Goal: Task Accomplishment & Management: Manage account settings

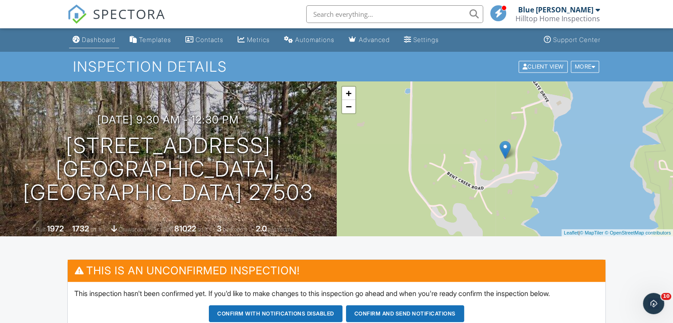
click at [97, 42] on div "Dashboard" at bounding box center [99, 40] width 34 height 8
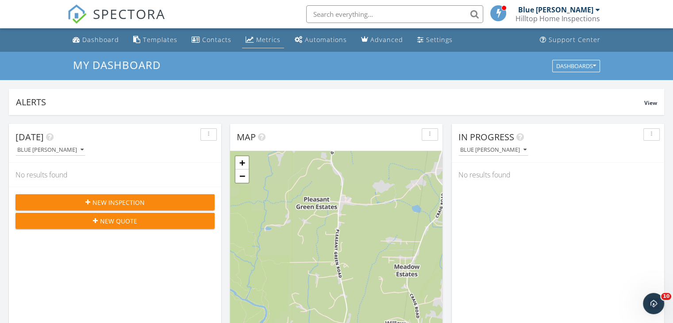
click at [266, 35] on div "Metrics" at bounding box center [268, 39] width 24 height 8
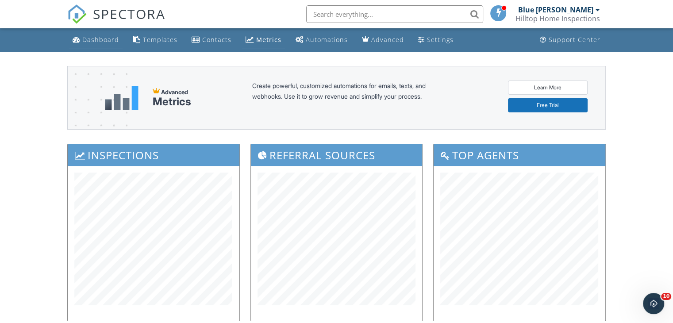
click at [92, 43] on div "Dashboard" at bounding box center [100, 39] width 37 height 8
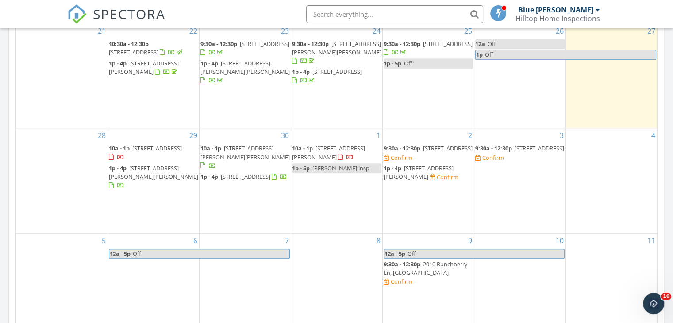
scroll to position [443, 0]
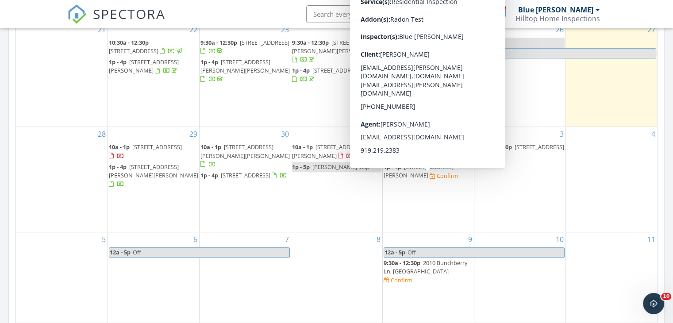
click at [397, 179] on span "[STREET_ADDRESS][PERSON_NAME]" at bounding box center [419, 171] width 70 height 16
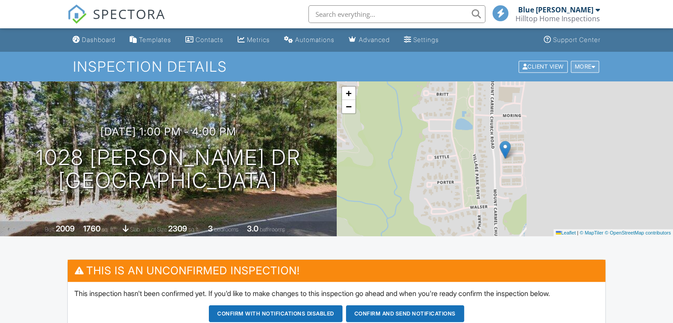
click at [595, 66] on div at bounding box center [594, 67] width 4 height 6
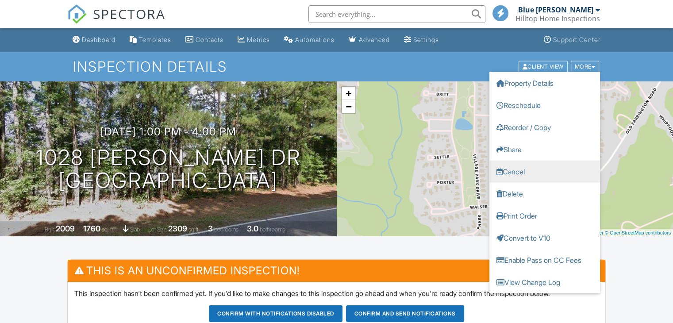
click at [512, 167] on link "Cancel" at bounding box center [545, 171] width 111 height 22
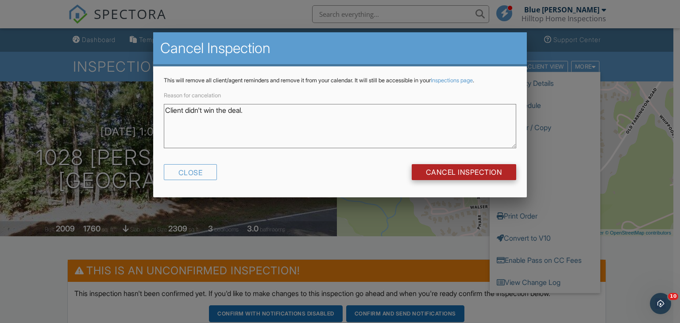
type textarea "Client didn't win the deal."
click at [471, 174] on input "Cancel Inspection" at bounding box center [464, 172] width 105 height 16
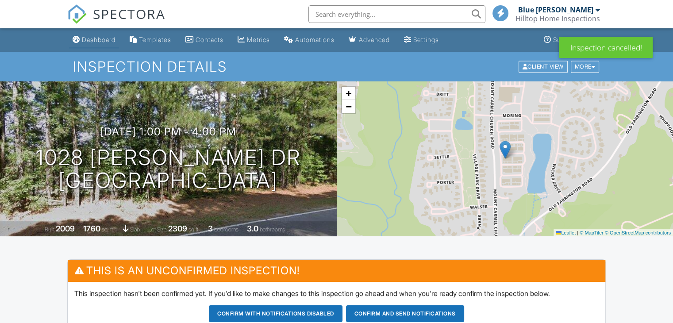
click at [108, 39] on div "Dashboard" at bounding box center [99, 40] width 34 height 8
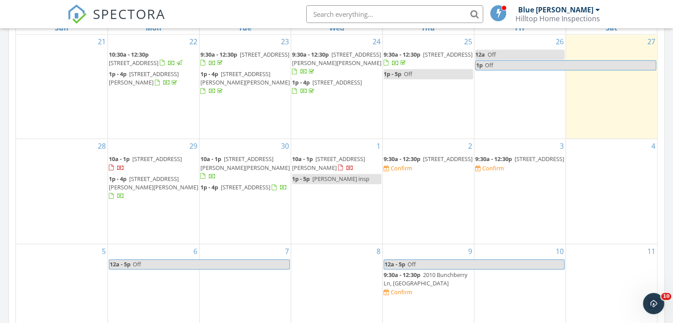
scroll to position [443, 0]
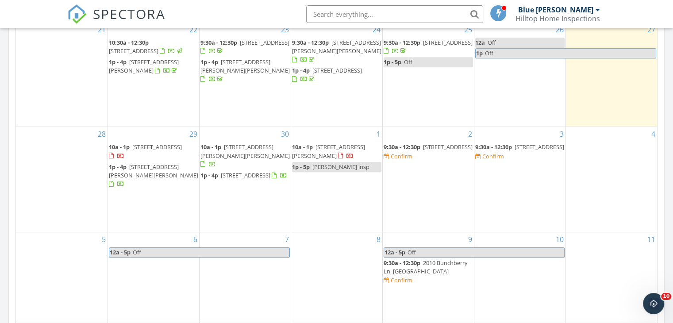
click at [515, 151] on span "[STREET_ADDRESS]" at bounding box center [540, 147] width 50 height 8
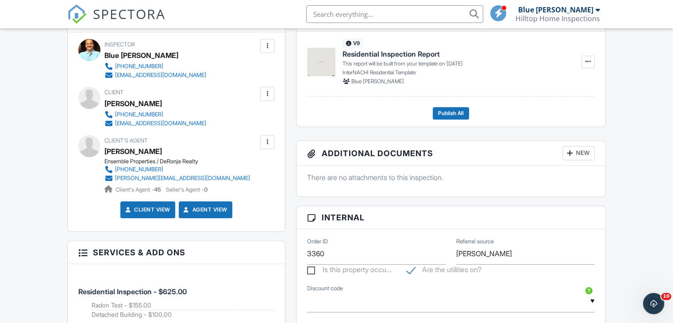
scroll to position [374, 0]
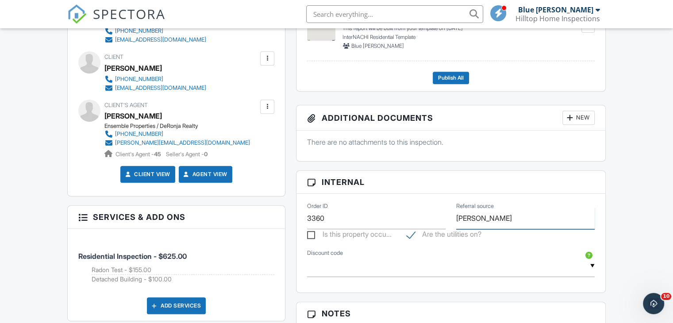
drag, startPoint x: 501, startPoint y: 219, endPoint x: 445, endPoint y: 222, distance: 56.3
click at [445, 222] on div "Order ID 3360 Referral source [PERSON_NAME]" at bounding box center [451, 215] width 298 height 29
type input "Agent Referral"
click at [27, 201] on div "Dashboard Templates Contacts Metrics Automations Advanced Settings Support Cent…" at bounding box center [336, 236] width 673 height 1165
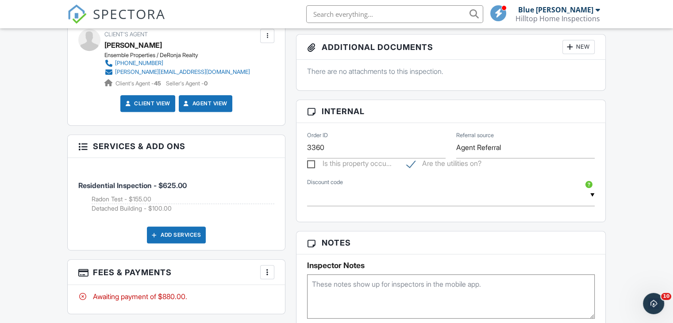
scroll to position [463, 0]
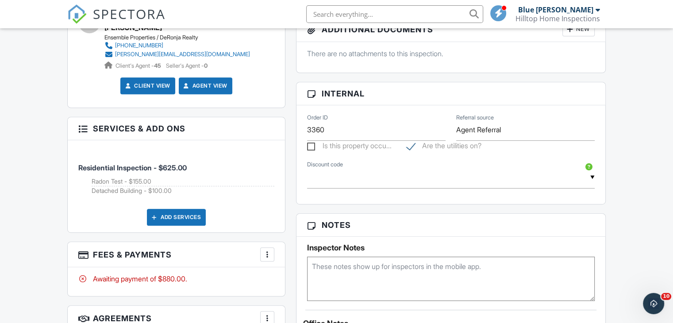
click at [338, 280] on textarea at bounding box center [451, 279] width 288 height 44
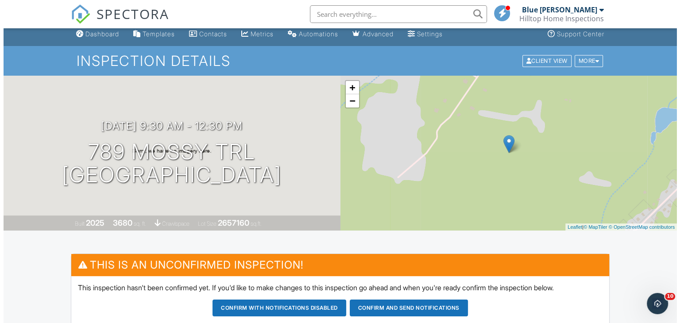
scroll to position [0, 0]
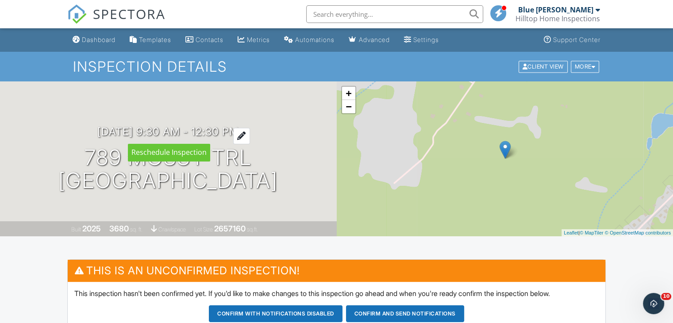
type textarea "Radon Too. No Pest. New Construction."
click at [250, 133] on div at bounding box center [241, 136] width 17 height 16
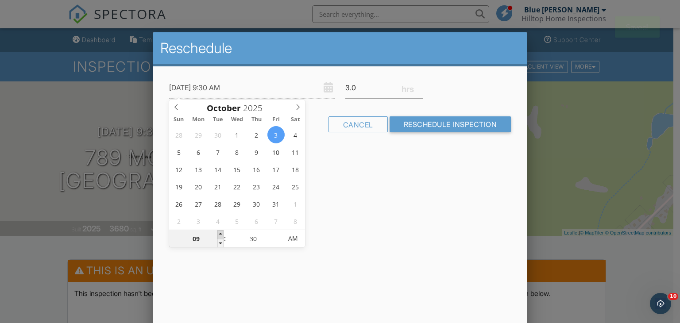
type input "10/03/2025 10:30 AM"
type input "10"
click at [220, 234] on span at bounding box center [220, 234] width 6 height 9
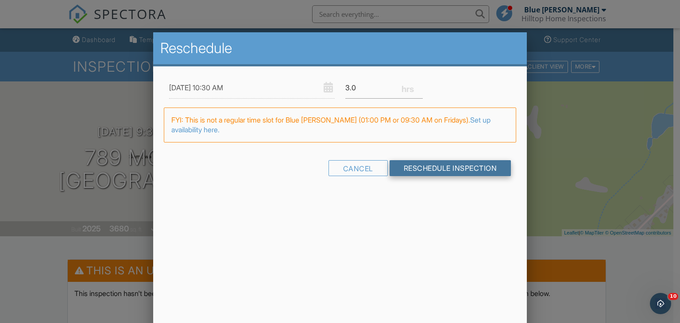
click at [429, 167] on input "Reschedule Inspection" at bounding box center [451, 168] width 122 height 16
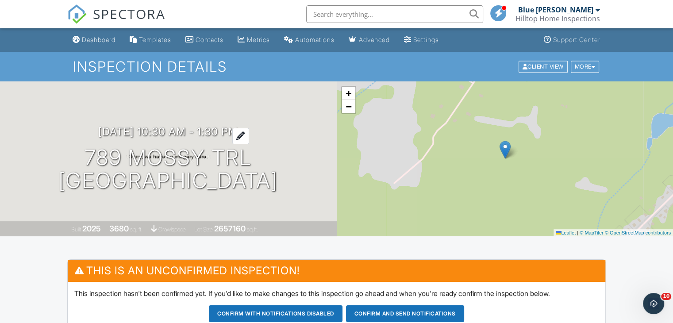
click at [248, 134] on div at bounding box center [240, 136] width 17 height 16
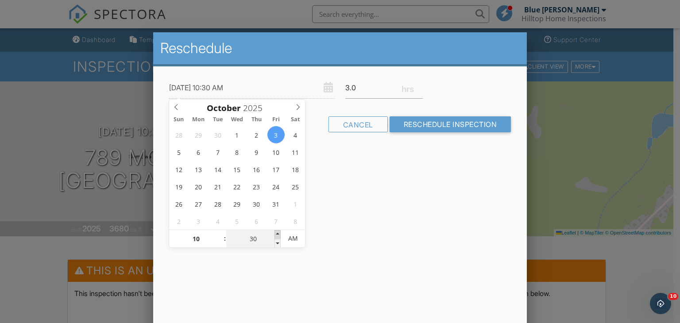
type input "35"
type input "[DATE] 10:35 AM"
click at [278, 233] on span at bounding box center [278, 234] width 6 height 9
type input "40"
type input "[DATE] 10:40 AM"
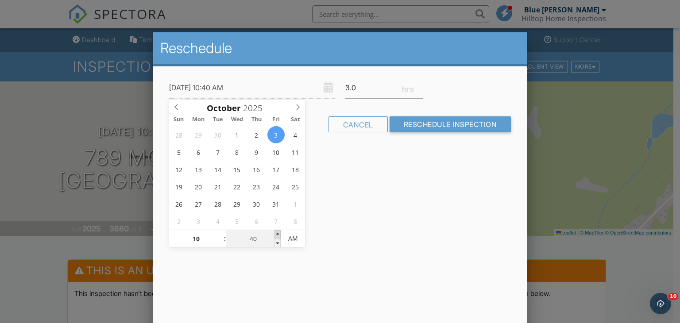
click at [278, 233] on span at bounding box center [278, 234] width 6 height 9
type input "45"
type input "[DATE] 10:45 AM"
click at [278, 233] on span at bounding box center [278, 234] width 6 height 9
type input "50"
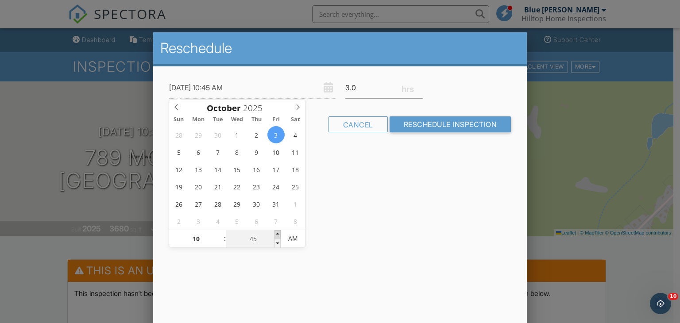
type input "[DATE] 10:50 AM"
click at [278, 233] on span at bounding box center [278, 234] width 6 height 9
type input "55"
type input "[DATE] 10:55 AM"
click at [278, 233] on span at bounding box center [278, 234] width 6 height 9
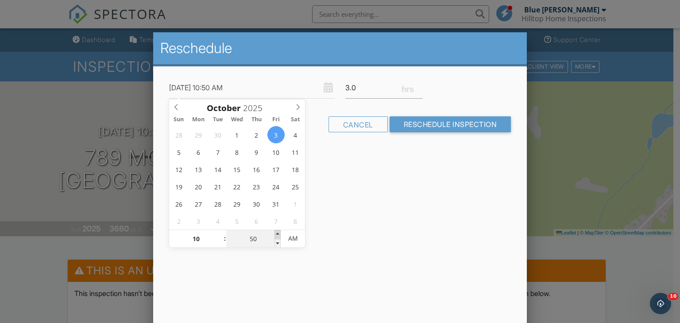
click at [278, 233] on span at bounding box center [278, 234] width 6 height 9
type input "11"
type input "00"
type input "[DATE] 11:00 AM"
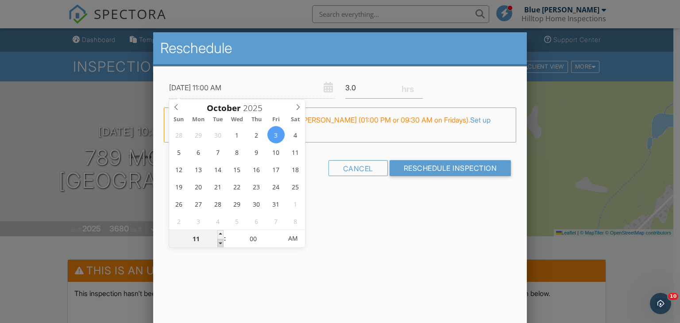
type input "10"
type input "[DATE] 10:00 AM"
click at [221, 242] on span at bounding box center [220, 243] width 6 height 9
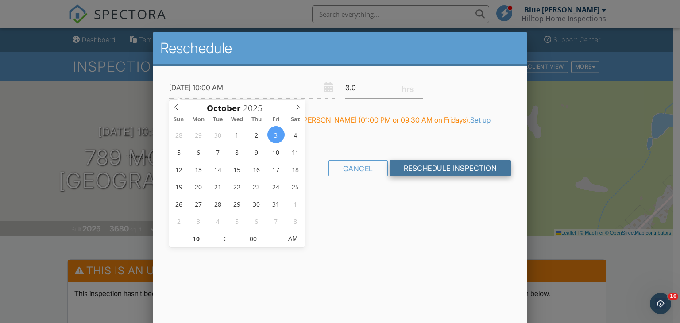
click at [458, 166] on input "Reschedule Inspection" at bounding box center [451, 168] width 122 height 16
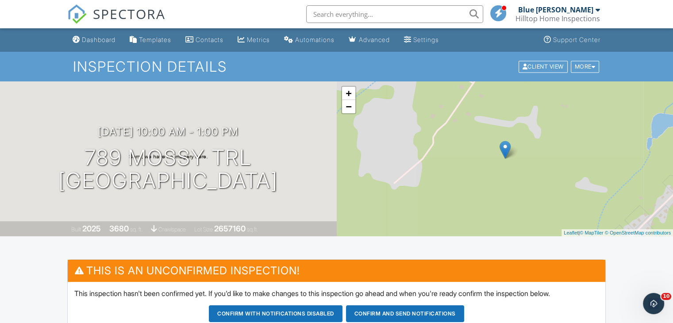
click at [391, 312] on button "Confirm and send notifications" at bounding box center [405, 314] width 118 height 17
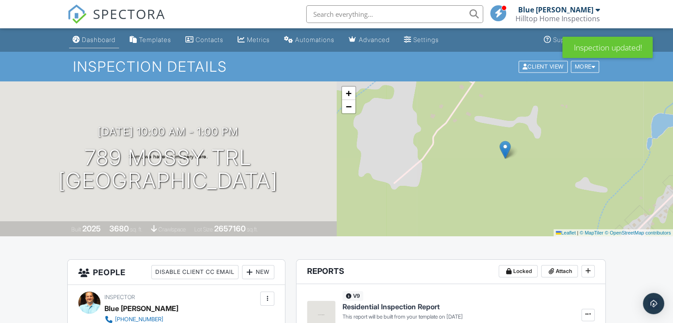
click at [91, 39] on div "Dashboard" at bounding box center [99, 40] width 34 height 8
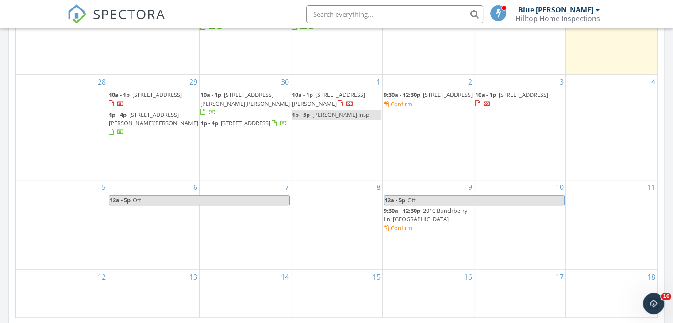
scroll to position [496, 0]
